Goal: Check status: Verify the current state of an ongoing process or item

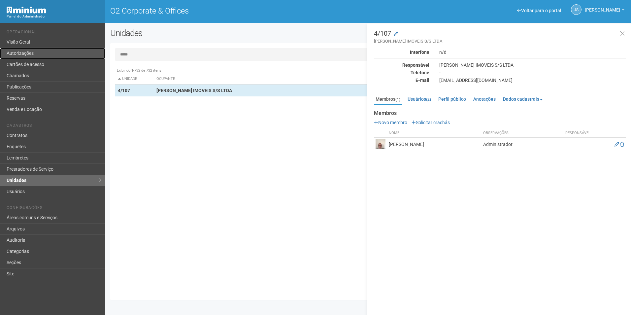
click at [28, 55] on link "Autorizações" at bounding box center [52, 53] width 105 height 11
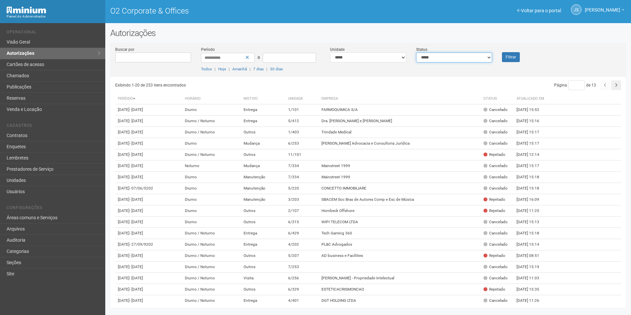
click at [439, 59] on select "**********" at bounding box center [454, 57] width 76 height 10
select select "*"
click at [416, 52] on select "**********" at bounding box center [454, 57] width 76 height 10
click at [499, 57] on div "Filtrar" at bounding box center [518, 54] width 43 height 16
click at [503, 57] on button "Filtrar" at bounding box center [511, 57] width 18 height 10
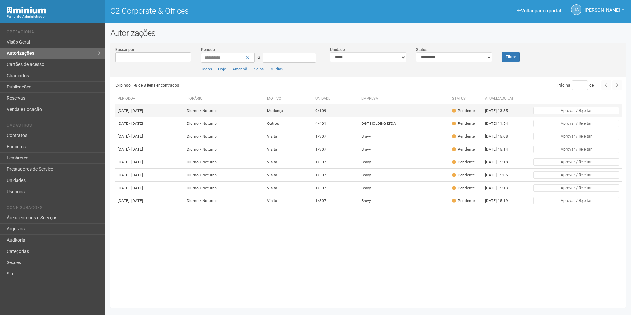
click at [358, 115] on td "9/109" at bounding box center [336, 110] width 46 height 13
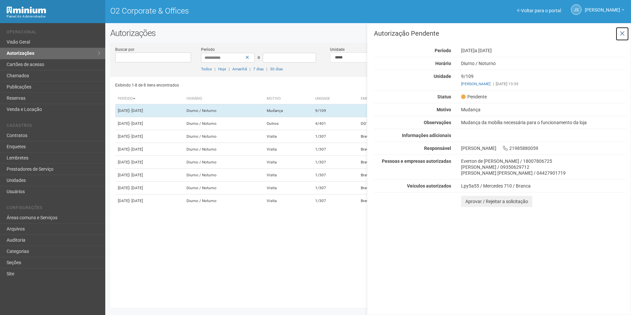
click at [626, 32] on button at bounding box center [623, 34] width 14 height 14
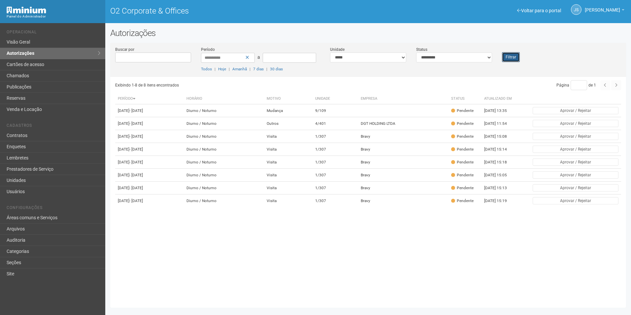
click at [511, 57] on button "Filtrar" at bounding box center [511, 57] width 18 height 10
click at [517, 58] on button "Filtrar" at bounding box center [511, 57] width 18 height 10
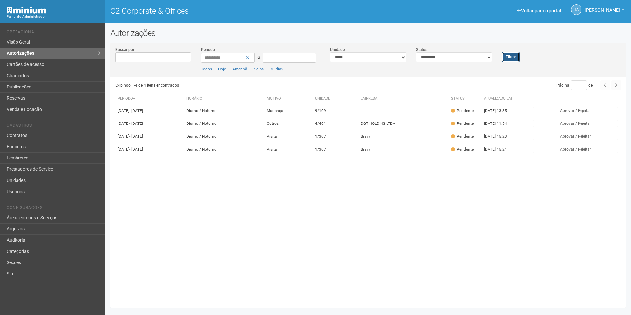
click at [515, 60] on button "Filtrar" at bounding box center [511, 57] width 18 height 10
click at [508, 57] on button "Filtrar" at bounding box center [511, 57] width 18 height 10
click at [515, 55] on button "Filtrar" at bounding box center [511, 57] width 18 height 10
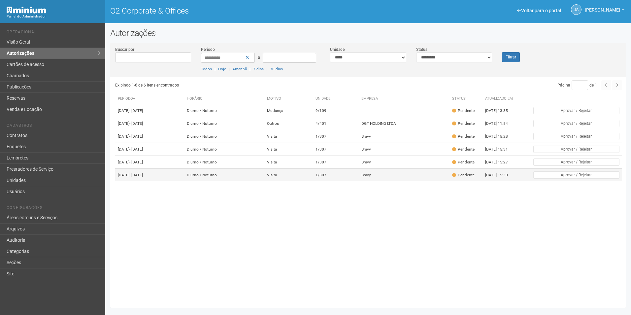
click at [383, 182] on td "Bravy" at bounding box center [404, 175] width 91 height 13
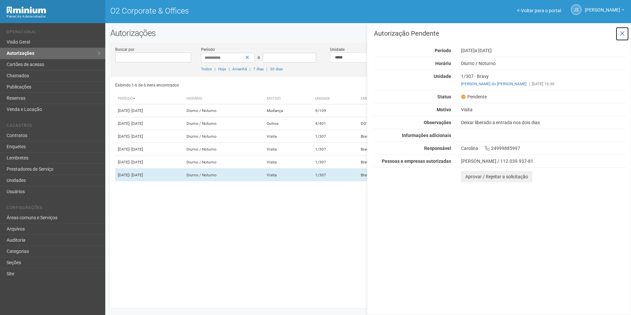
click at [623, 33] on icon at bounding box center [622, 33] width 5 height 7
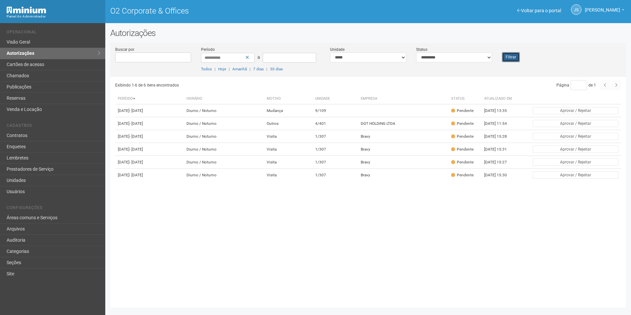
click at [511, 57] on button "Filtrar" at bounding box center [511, 57] width 18 height 10
click at [359, 114] on td "9/109" at bounding box center [336, 110] width 46 height 13
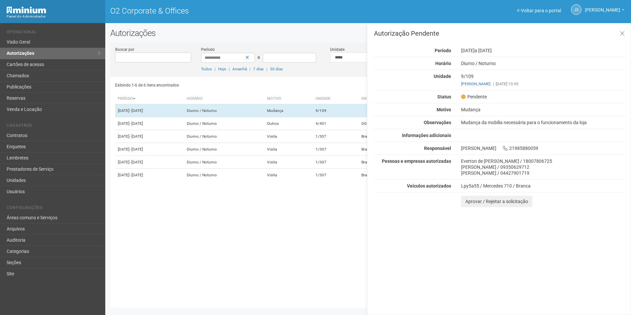
click at [339, 259] on div "Exibindo 1-6 de 6 itens encontrados Página * de 1 Período Horário Motivo Unidad…" at bounding box center [370, 190] width 511 height 226
click at [621, 31] on icon at bounding box center [622, 33] width 5 height 7
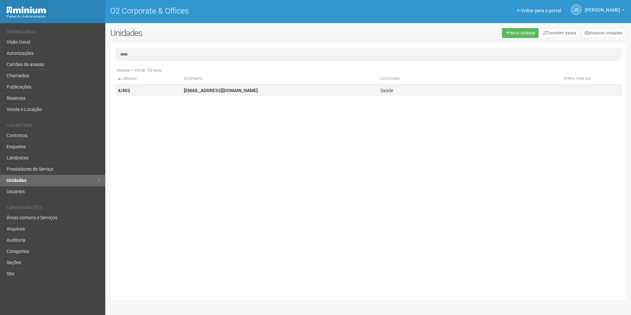
type input "*****"
click at [166, 93] on td "4/403" at bounding box center [148, 91] width 66 height 12
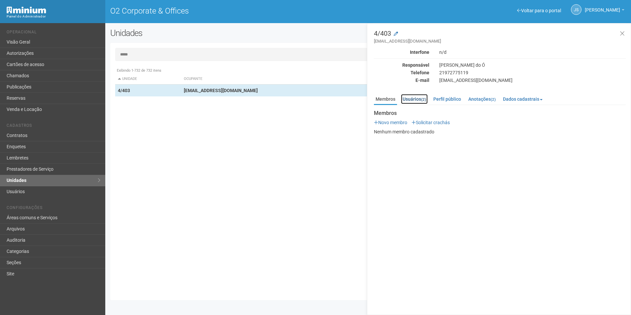
click at [419, 101] on link "Usuários (2)" at bounding box center [414, 99] width 27 height 10
